Goal: Check status: Check status

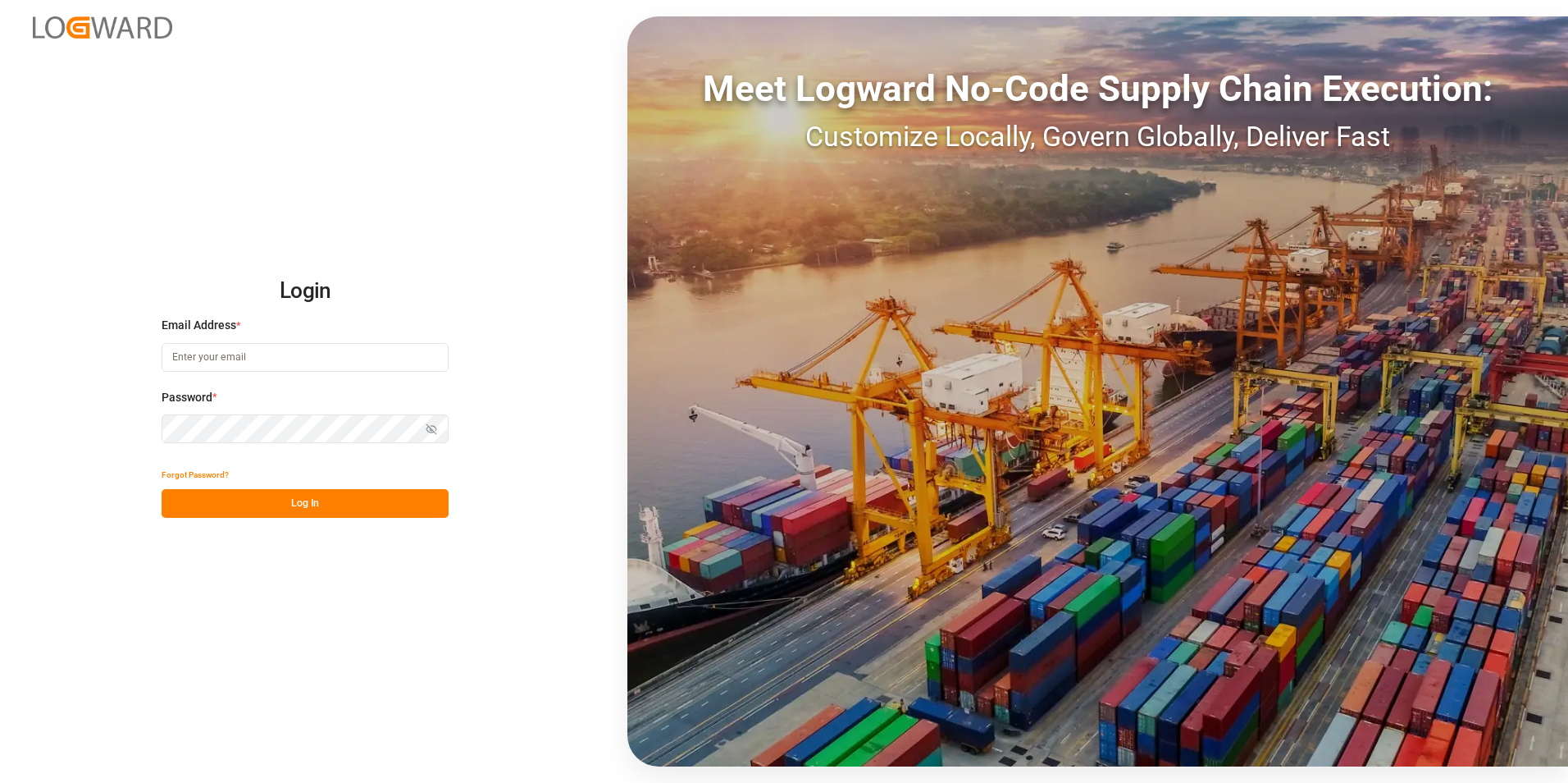
type input "[PERSON_NAME][EMAIL_ADDRESS][PERSON_NAME][DOMAIN_NAME]"
click at [282, 515] on button "Log In" at bounding box center [305, 503] width 287 height 29
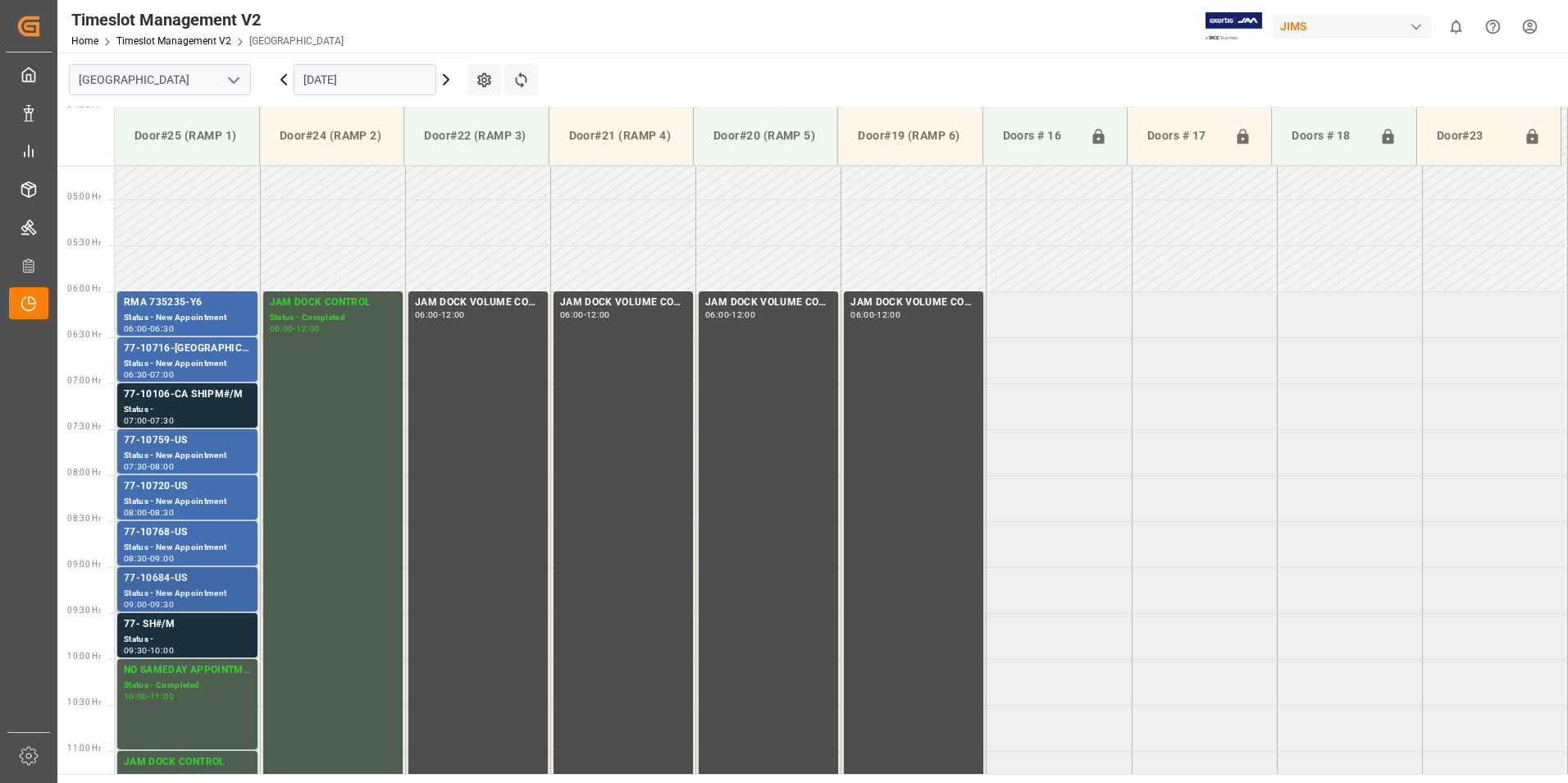
scroll to position [388, 0]
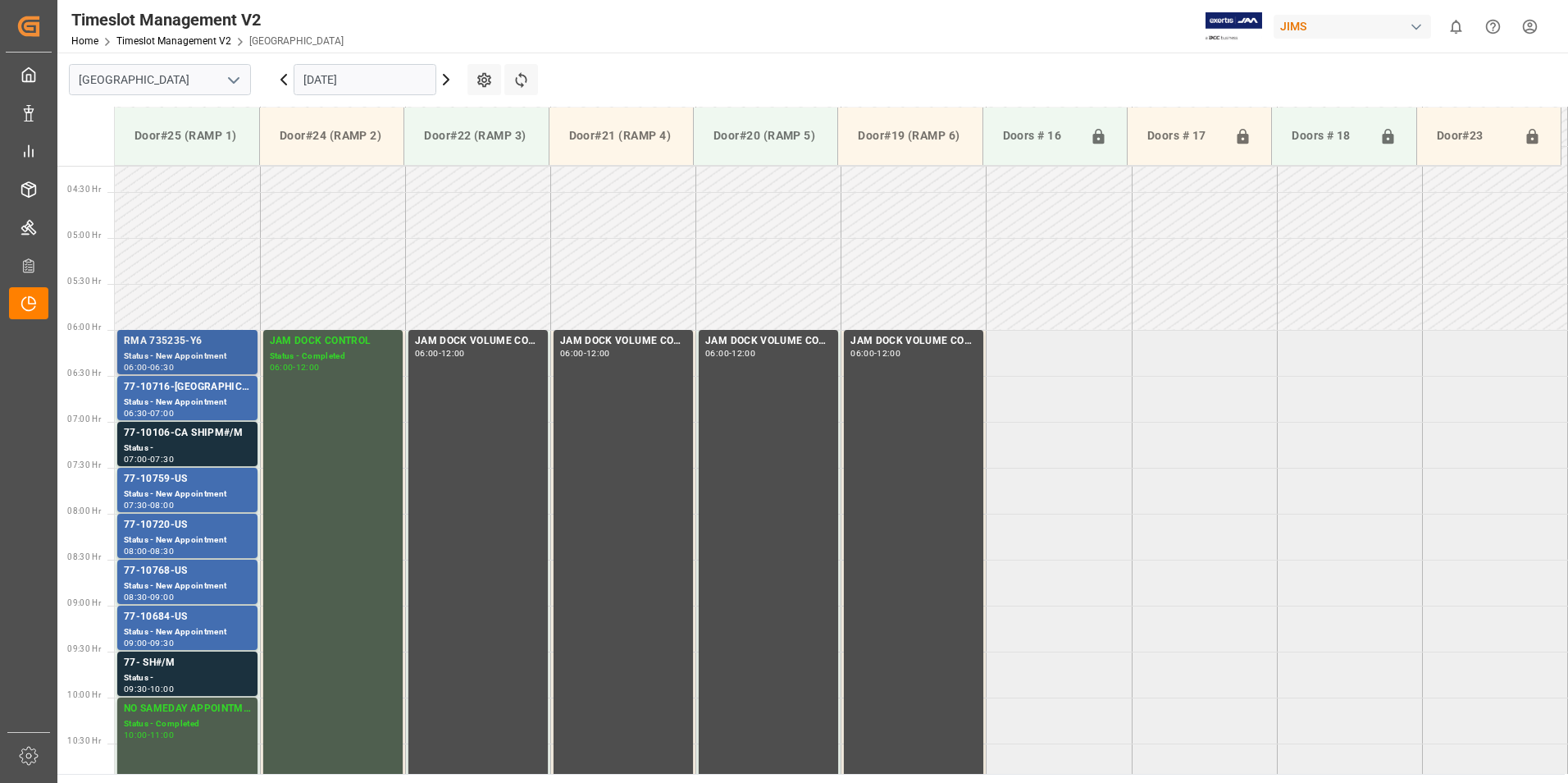
click at [182, 347] on div "RMA 735235-Y6" at bounding box center [187, 341] width 127 height 17
click at [187, 395] on div "77-10716-[GEOGRAPHIC_DATA]" at bounding box center [187, 387] width 127 height 17
click at [191, 437] on div "77-10106-CA SHIPM#/M" at bounding box center [187, 433] width 127 height 17
click at [190, 483] on div "77-10759-US" at bounding box center [187, 479] width 127 height 17
drag, startPoint x: 187, startPoint y: 480, endPoint x: 171, endPoint y: 489, distance: 18.4
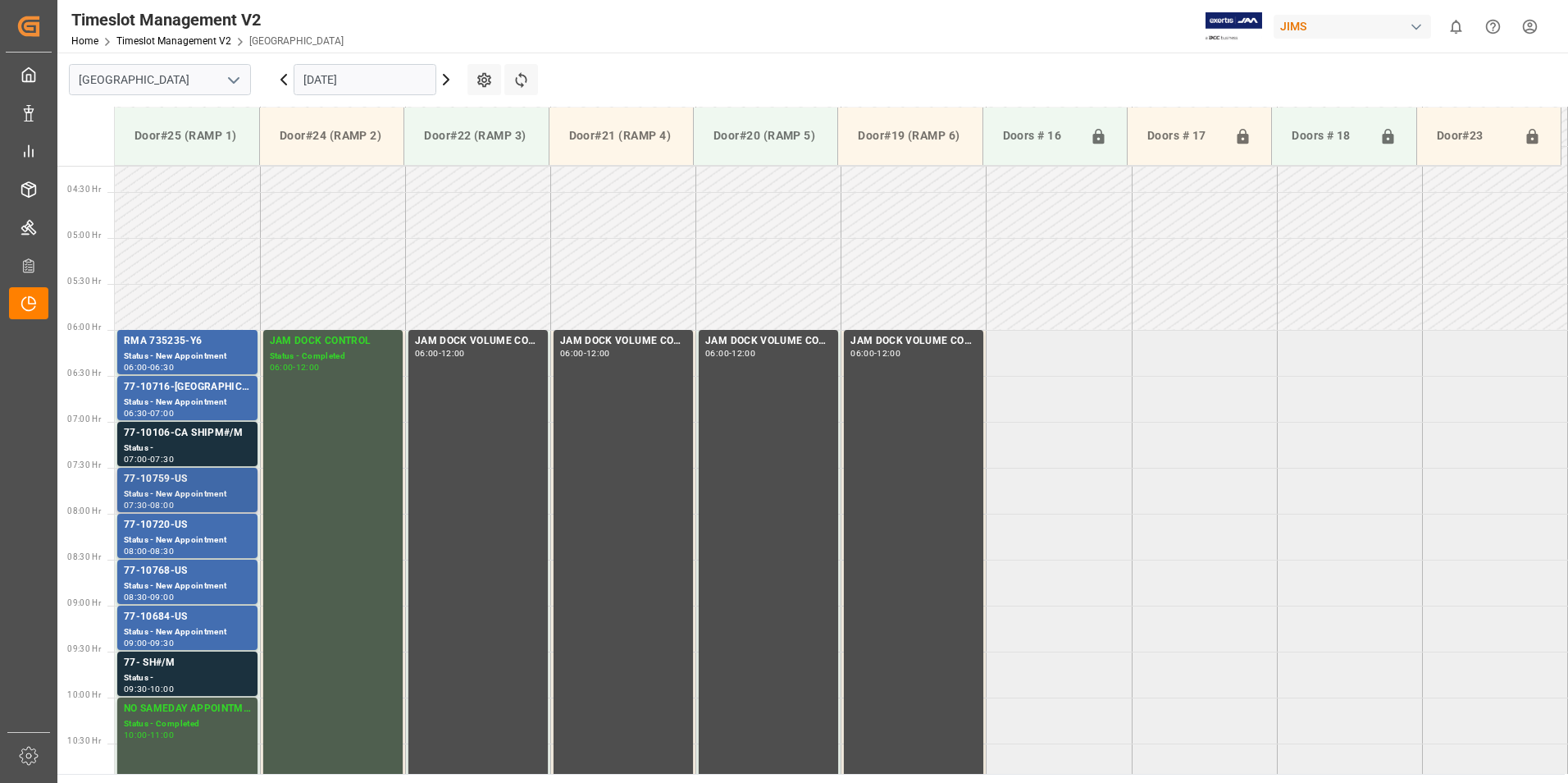
click at [171, 489] on div "Status - New Appointment" at bounding box center [187, 494] width 127 height 14
click at [171, 440] on div "77-10106-CA SHIPM#/M" at bounding box center [187, 433] width 127 height 17
click at [167, 482] on div "77-10759-US" at bounding box center [187, 479] width 127 height 17
click at [175, 528] on div "77-10720-US" at bounding box center [187, 525] width 127 height 17
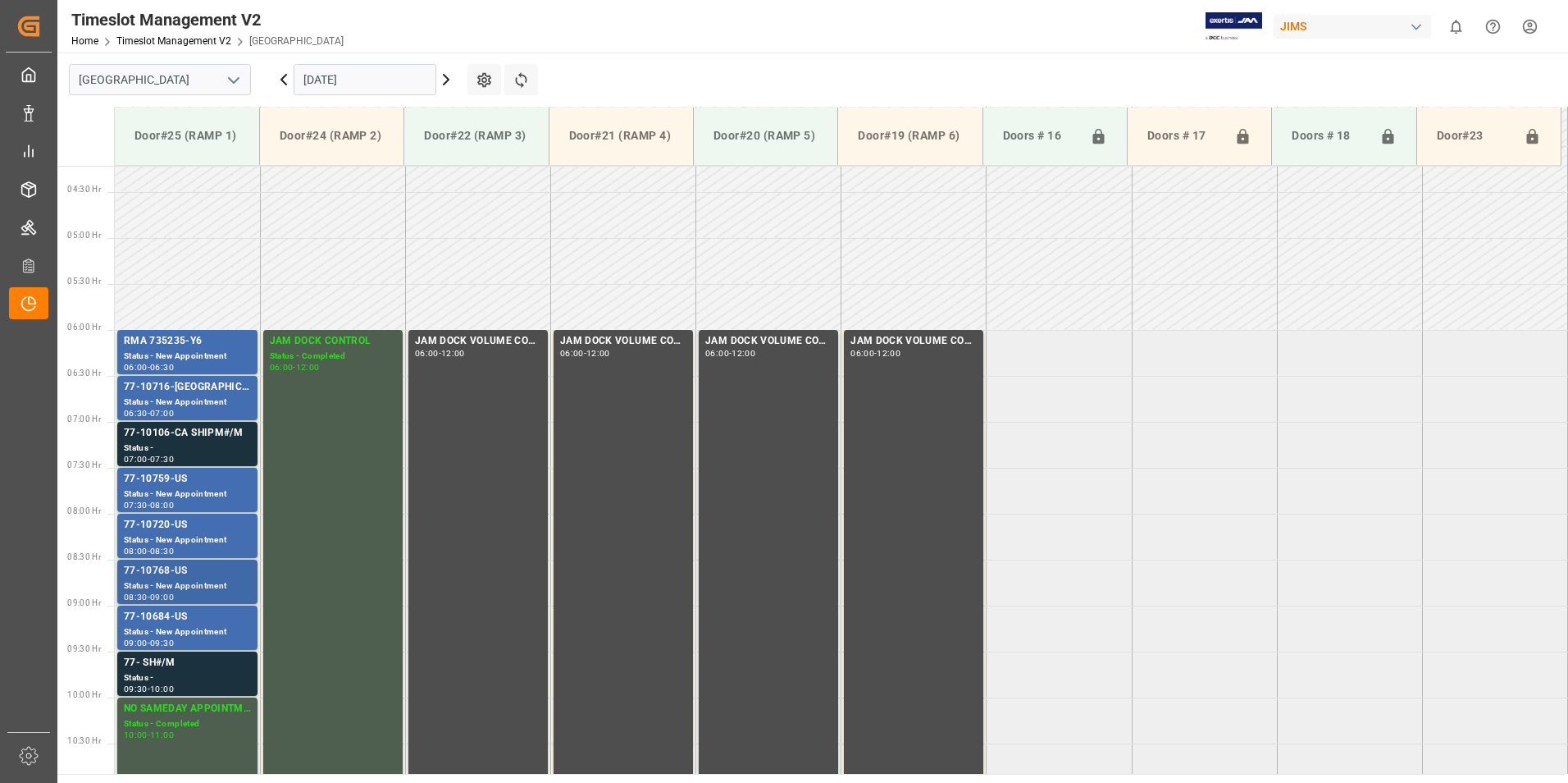
click at [168, 576] on div "77-10768-US" at bounding box center [187, 570] width 127 height 17
click at [162, 625] on div "Status - New Appointment" at bounding box center [187, 632] width 127 height 14
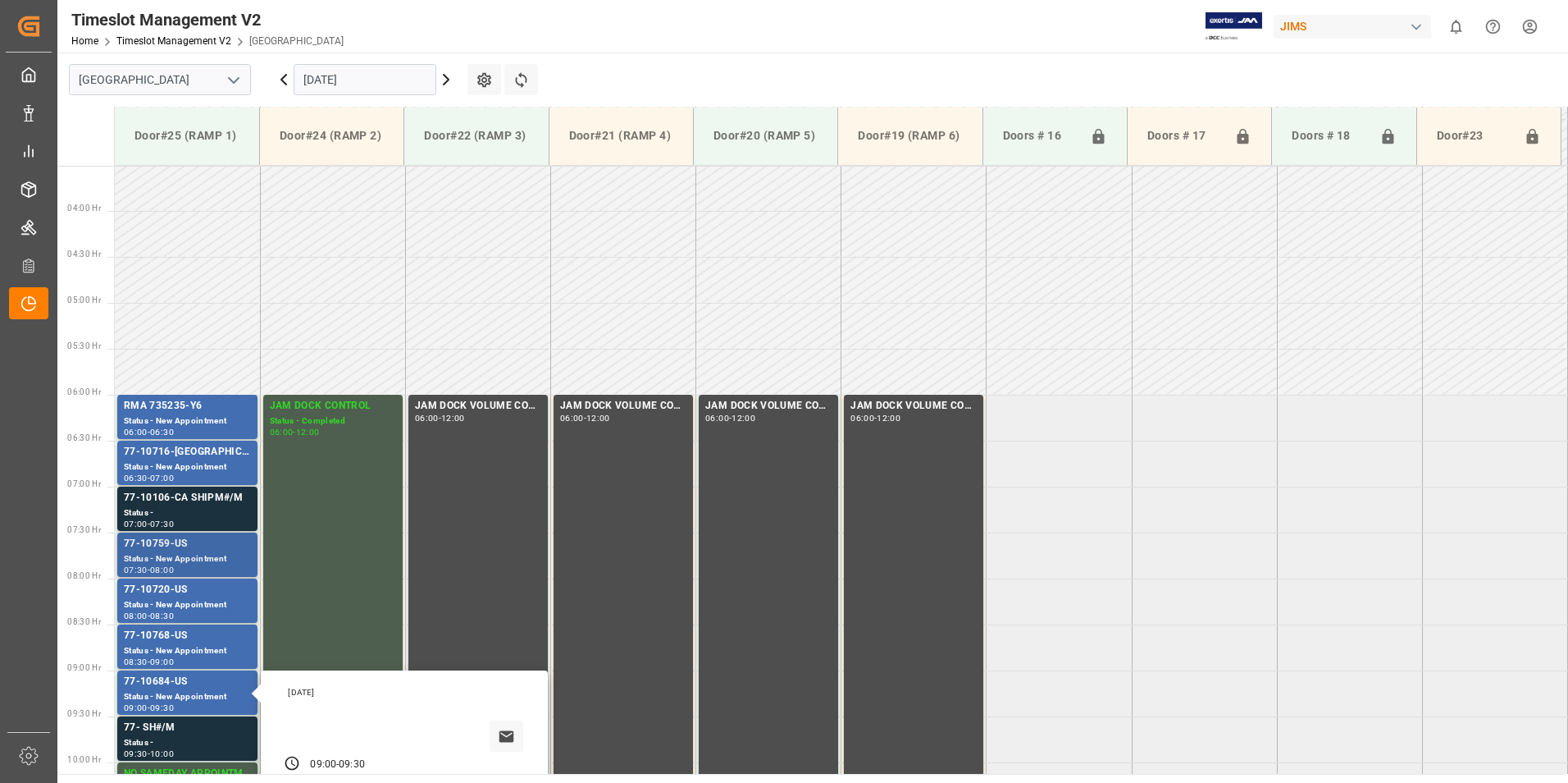
scroll to position [305, 0]
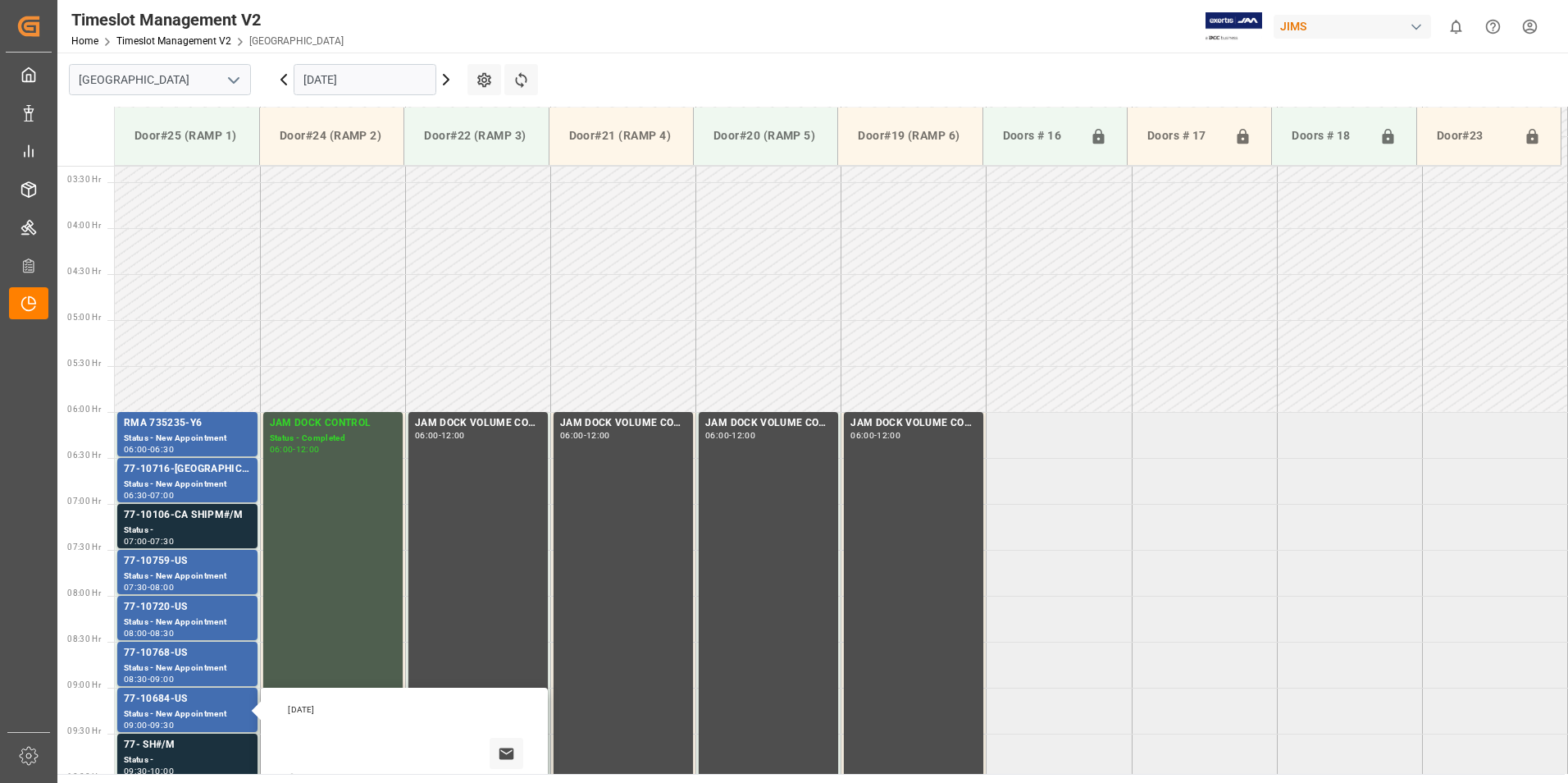
click at [353, 75] on input "[DATE]" at bounding box center [365, 80] width 143 height 31
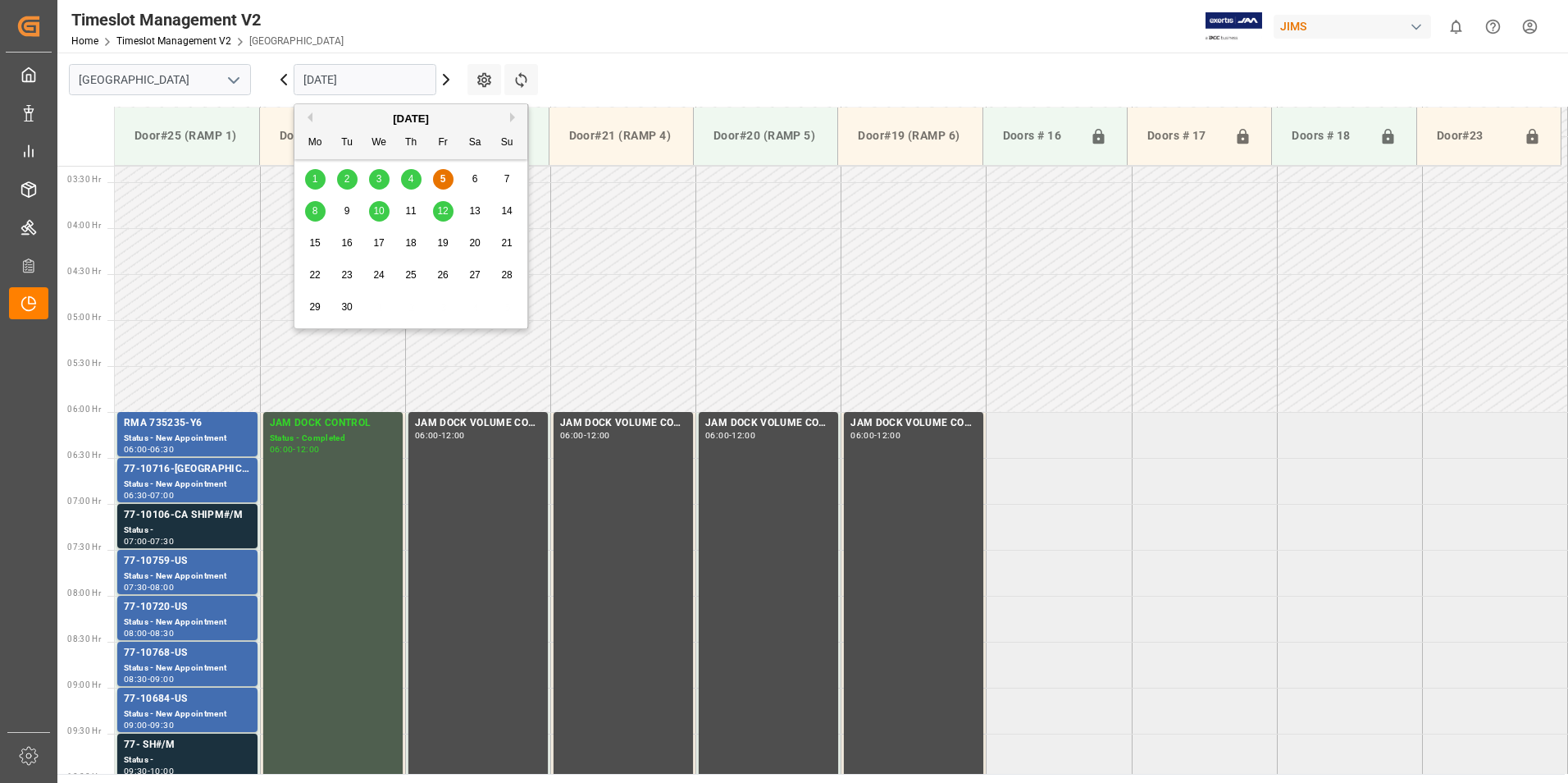
click at [312, 209] on span "8" at bounding box center [315, 210] width 6 height 11
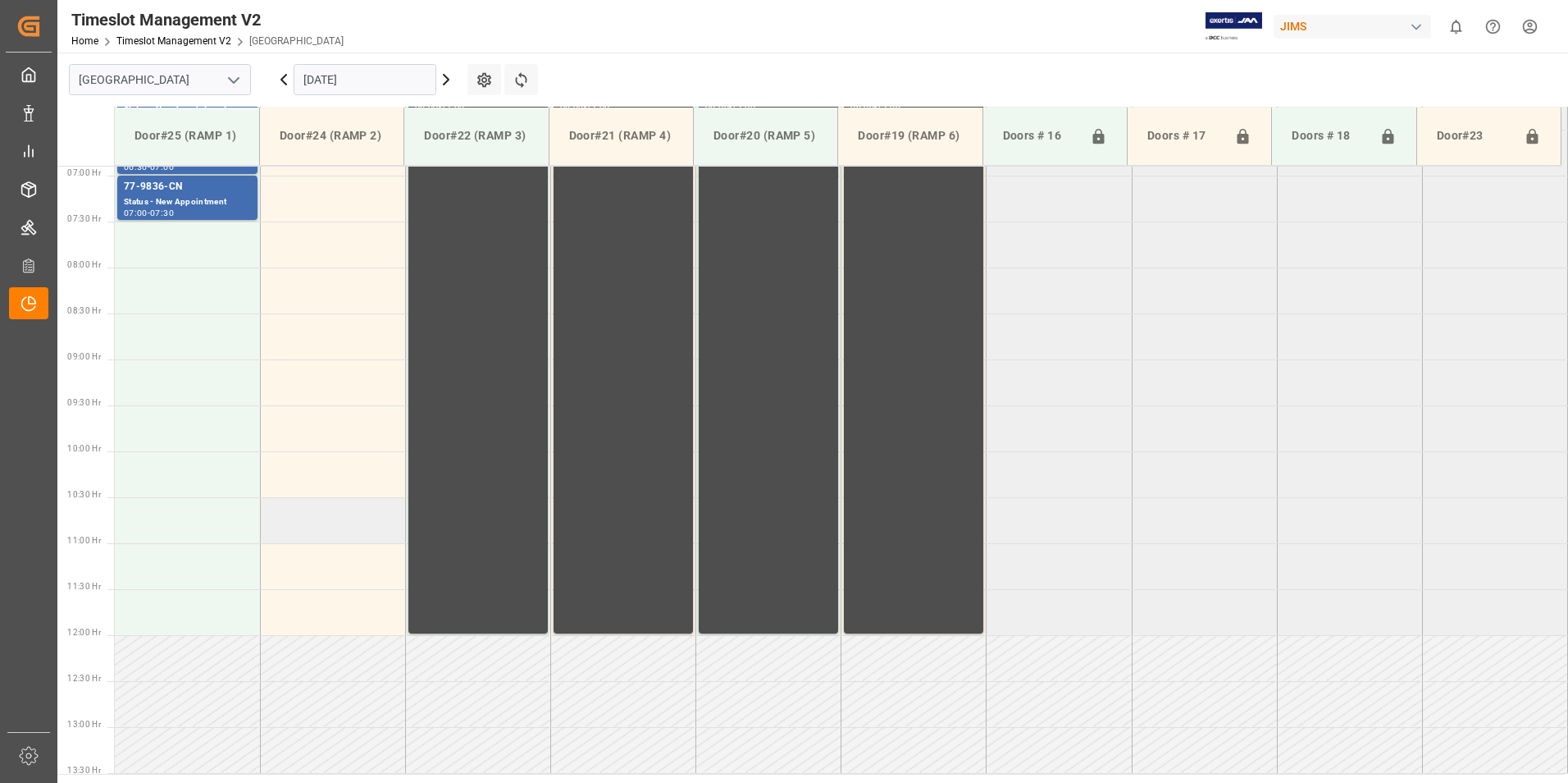
scroll to position [469, 0]
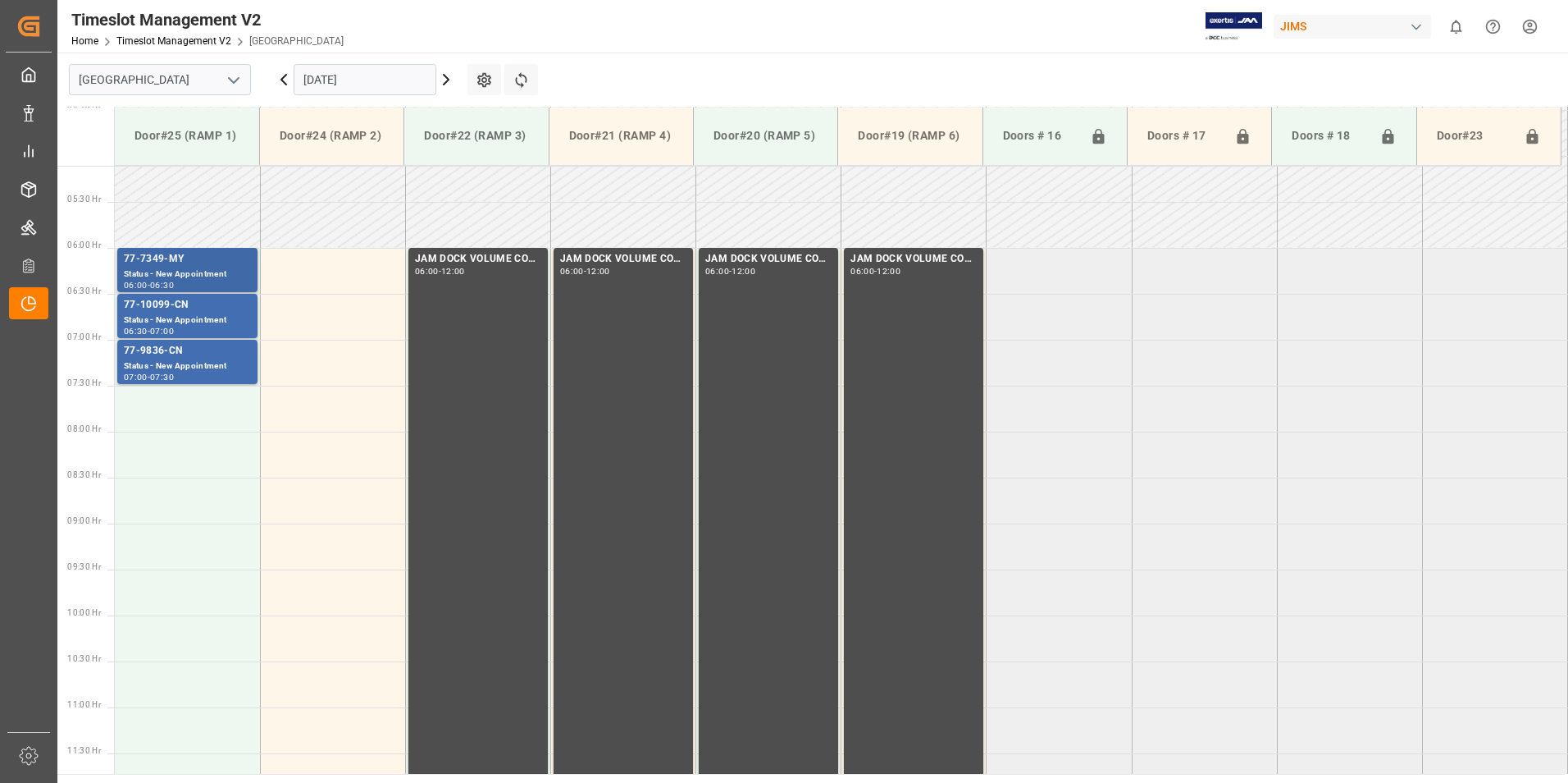
click at [149, 262] on div "77-7349-MY" at bounding box center [187, 259] width 127 height 17
click at [169, 310] on div "77-10099-CN" at bounding box center [187, 304] width 127 height 17
click at [162, 357] on div "77-9836-CN" at bounding box center [187, 351] width 127 height 17
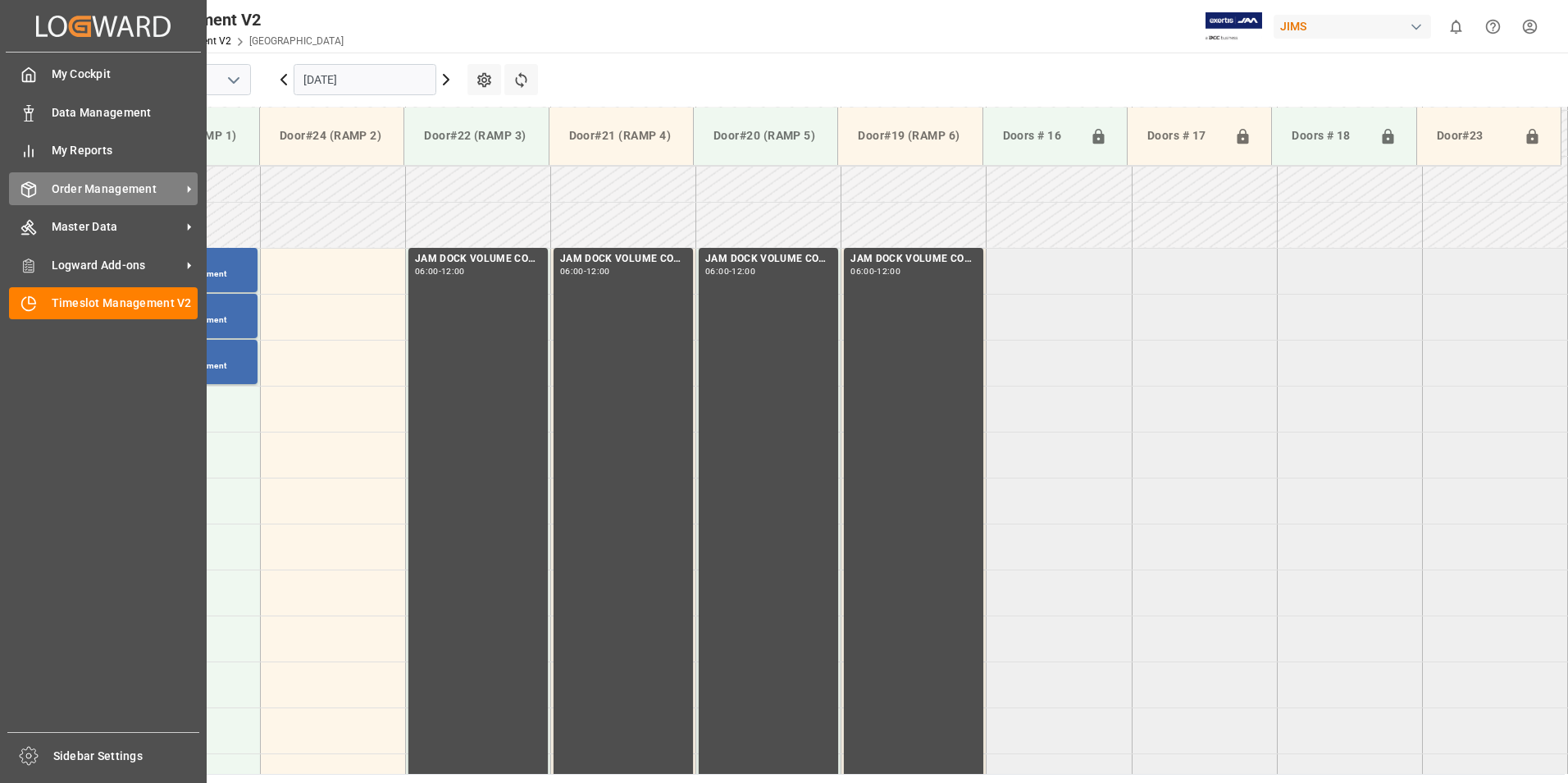
click at [39, 186] on div "Order Management Order Management" at bounding box center [103, 188] width 189 height 32
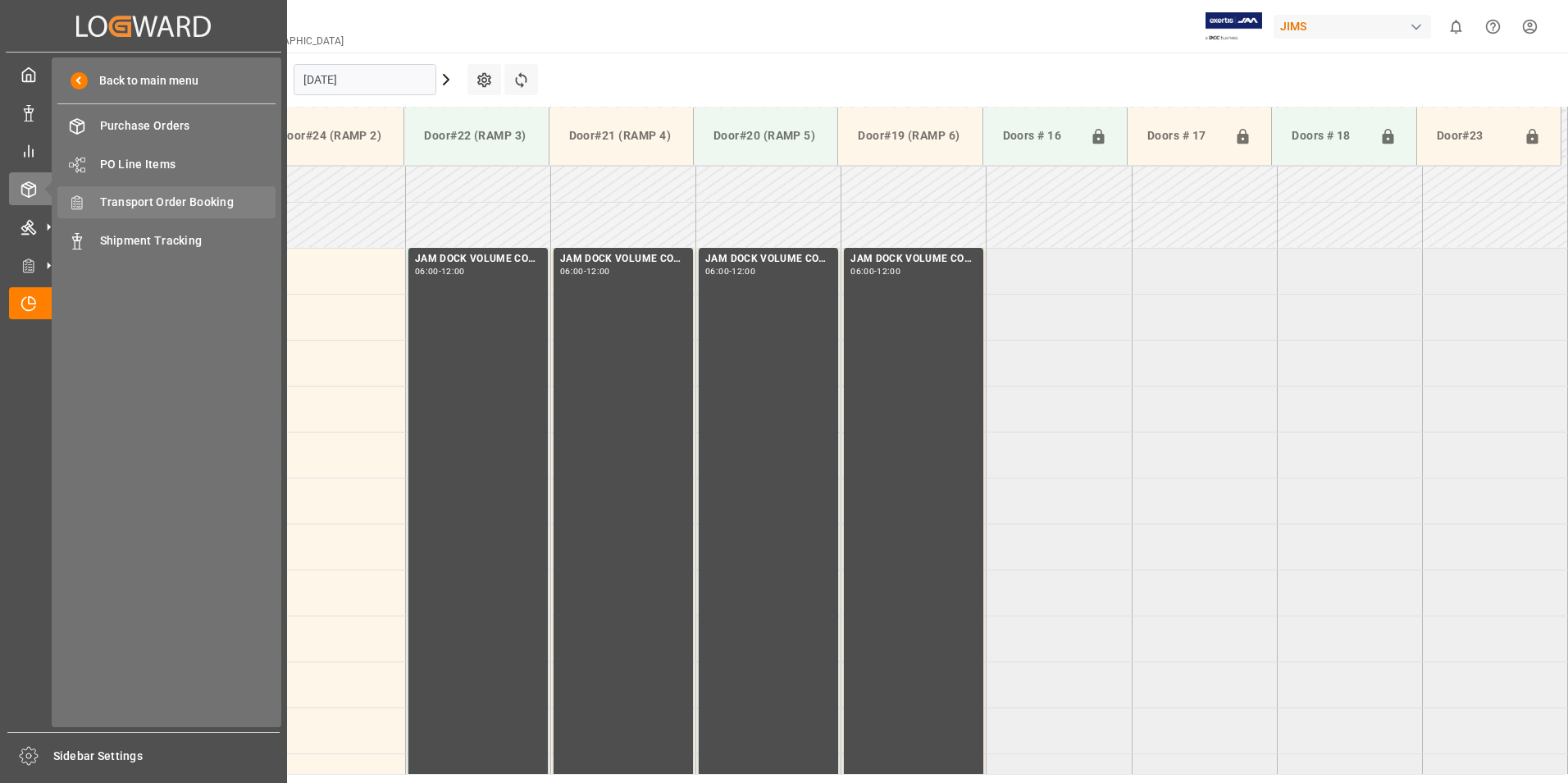
click at [174, 206] on span "Transport Order Booking" at bounding box center [188, 202] width 177 height 17
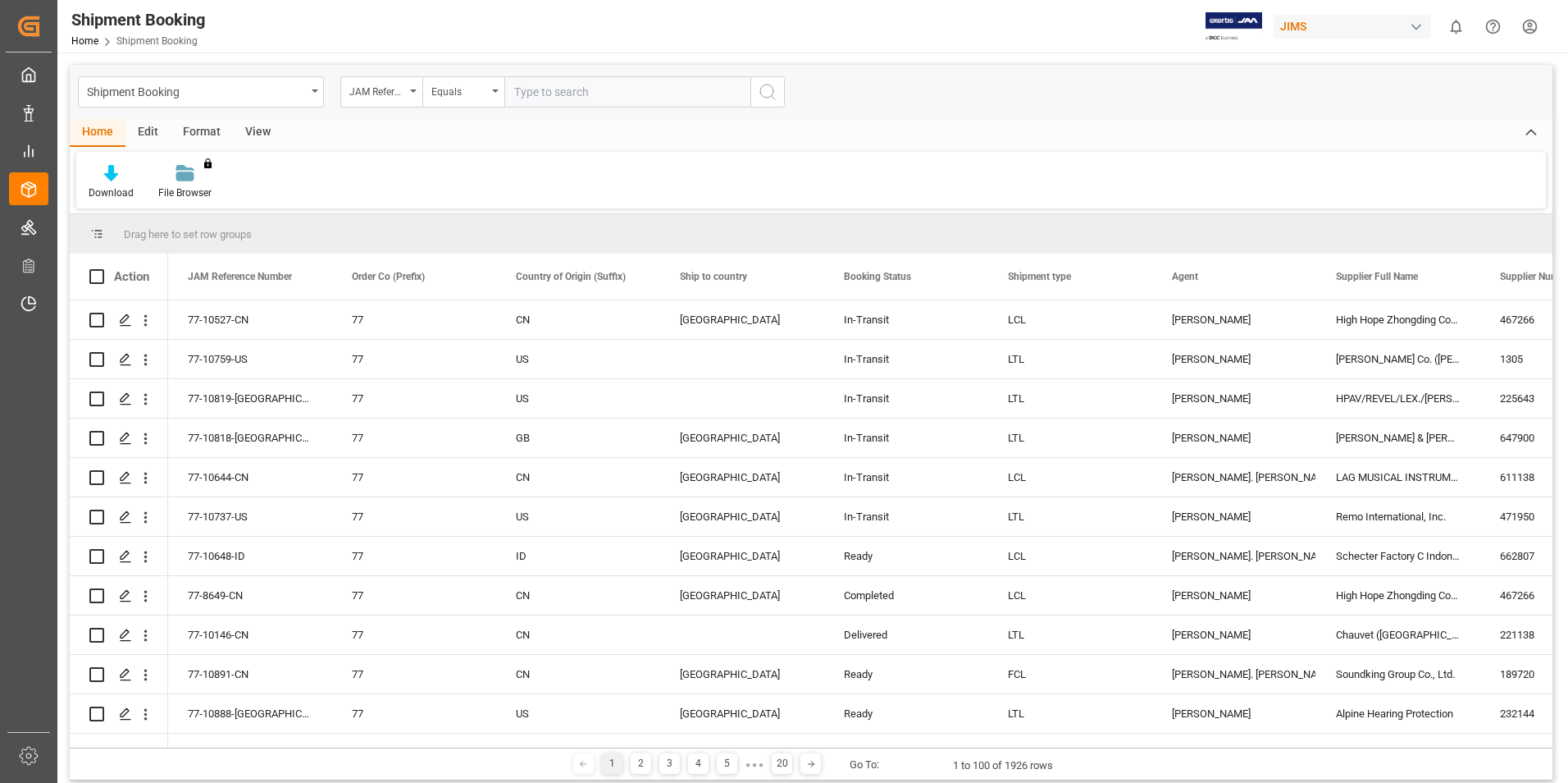
click at [546, 92] on input "text" at bounding box center [627, 92] width 246 height 31
type input "77-9836-CN"
click at [779, 97] on button "search button" at bounding box center [767, 92] width 34 height 31
